Goal: Transaction & Acquisition: Register for event/course

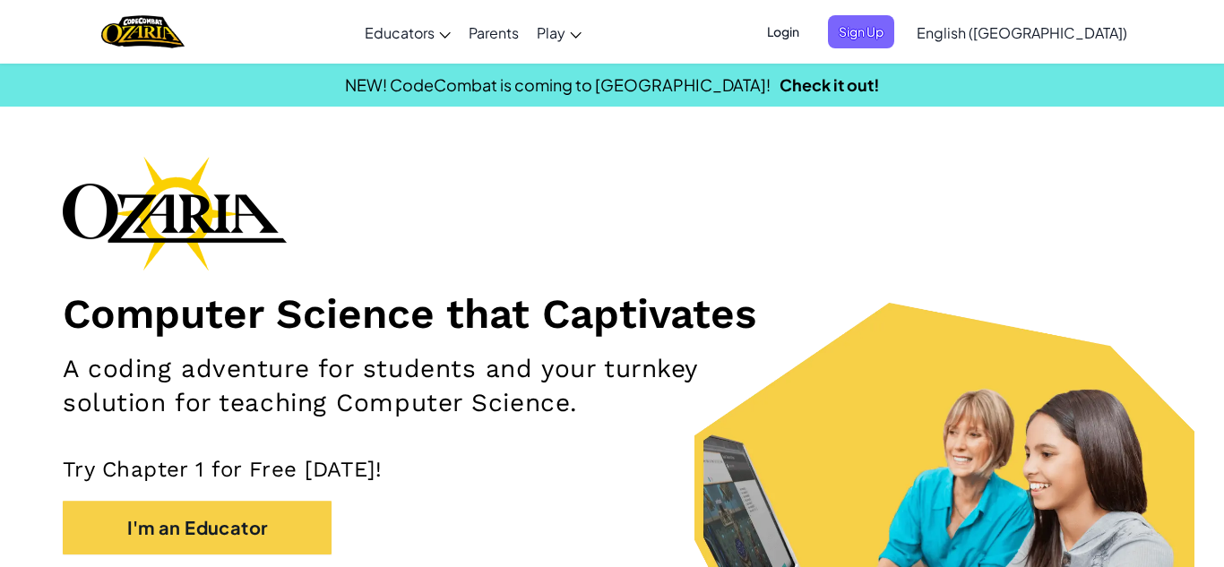
click at [915, 49] on div "Login Sign Up English ([GEOGRAPHIC_DATA]) English ([GEOGRAPHIC_DATA]) English (…" at bounding box center [942, 32] width 389 height 48
click at [810, 31] on span "Login" at bounding box center [783, 31] width 54 height 33
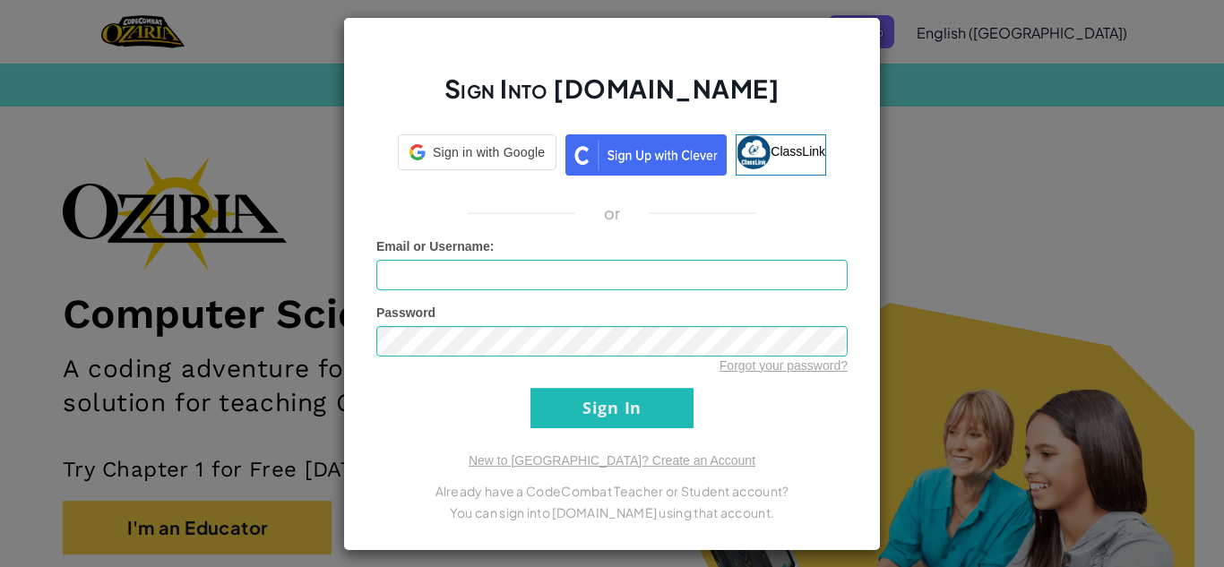
click at [1024, 48] on div "Sign Into [DOMAIN_NAME] Sign in with Google Sign in with Google. Opens in new t…" at bounding box center [612, 283] width 1224 height 567
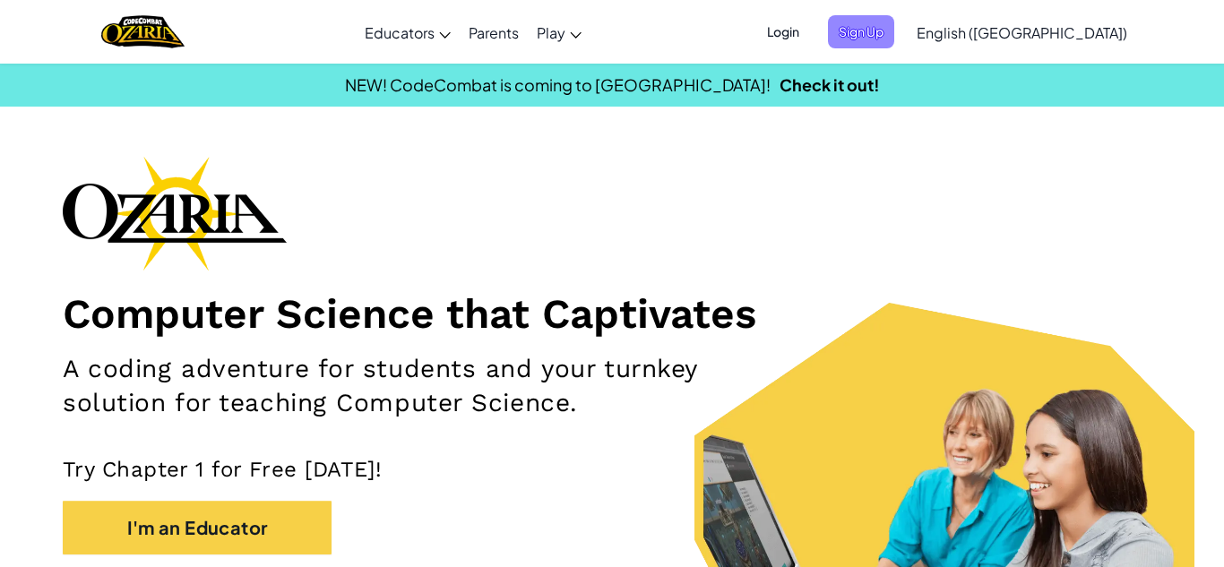
click at [895, 37] on span "Sign Up" at bounding box center [861, 31] width 66 height 33
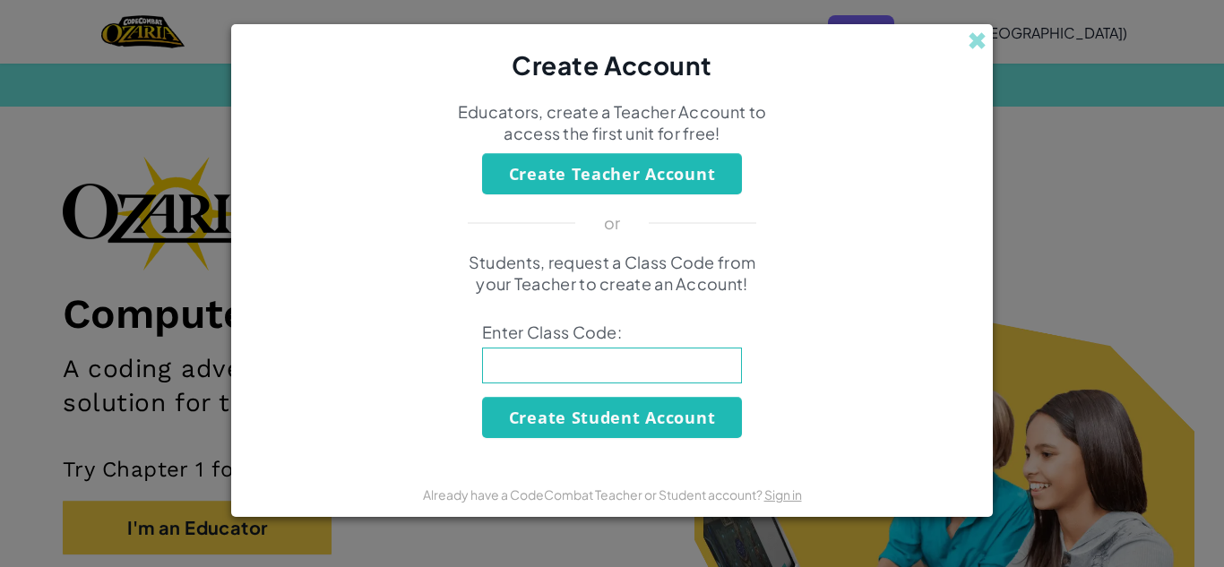
click at [662, 357] on input at bounding box center [612, 366] width 260 height 36
type input "SizeReadyMean"
click at [955, 168] on div "Create Teacher Account" at bounding box center [612, 173] width 753 height 41
click at [1155, 261] on div "Create Account Educators, create a Teacher Account to access the first unit for…" at bounding box center [612, 283] width 1224 height 567
click at [974, 40] on span at bounding box center [977, 40] width 19 height 19
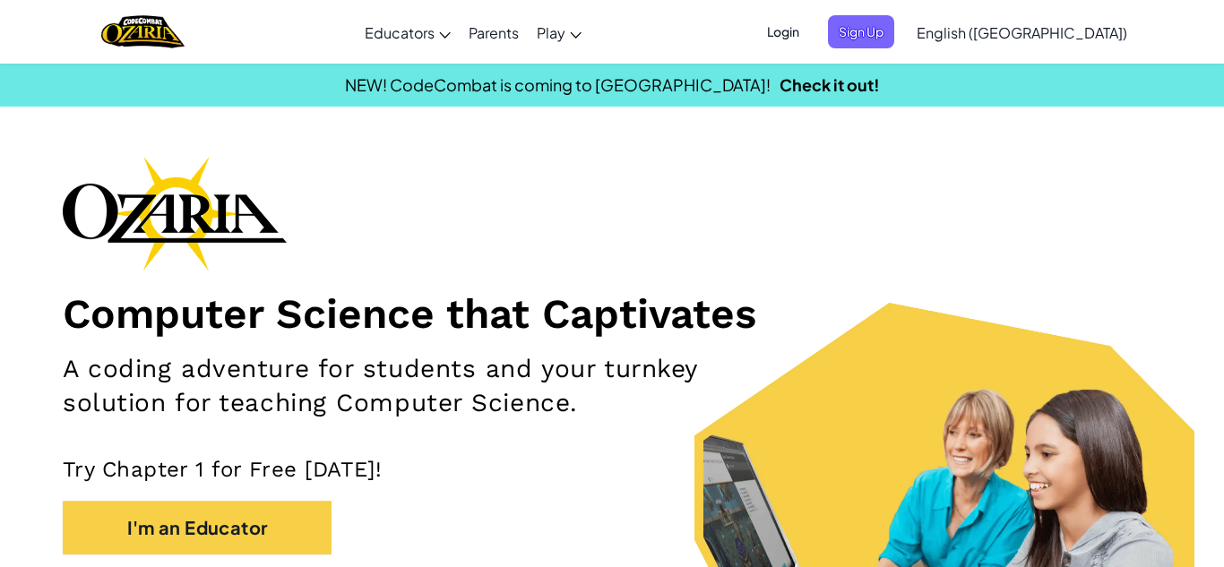
click at [810, 39] on span "Login" at bounding box center [783, 31] width 54 height 33
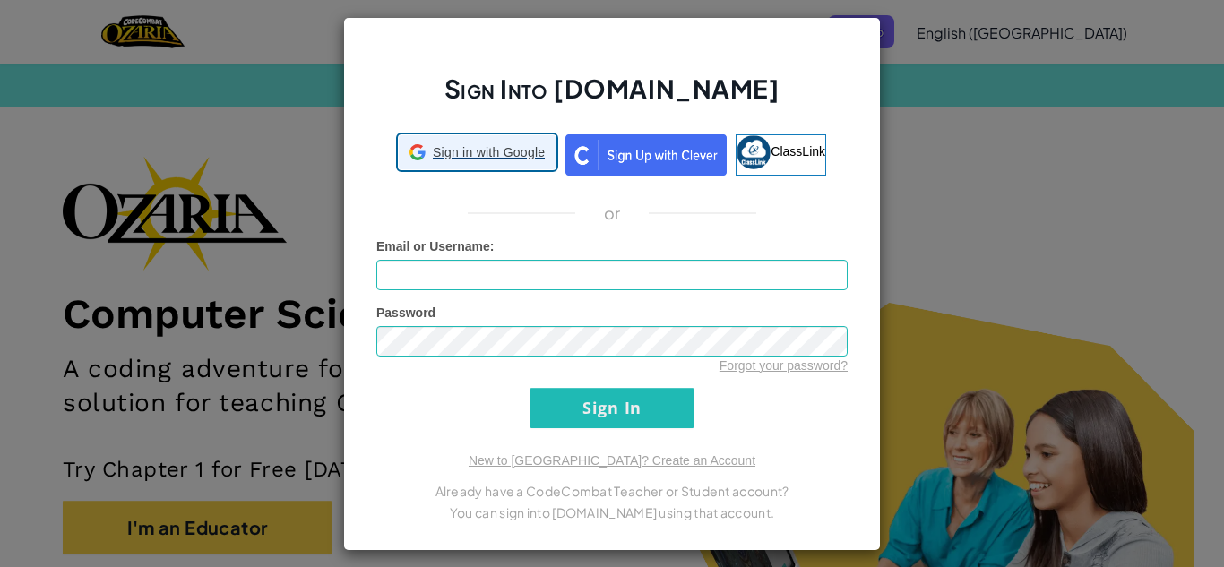
click at [456, 161] on div "Sign in with Google Sign in with Google. Opens in new tab" at bounding box center [477, 152] width 135 height 34
